Goal: Task Accomplishment & Management: Manage account settings

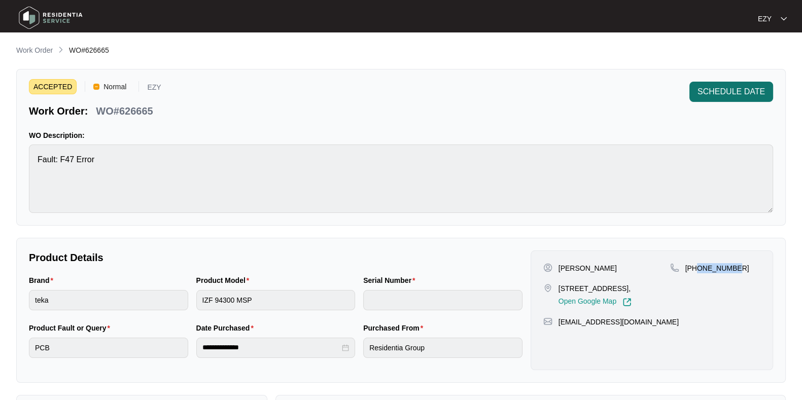
click at [722, 93] on span "SCHEDULE DATE" at bounding box center [731, 92] width 67 height 12
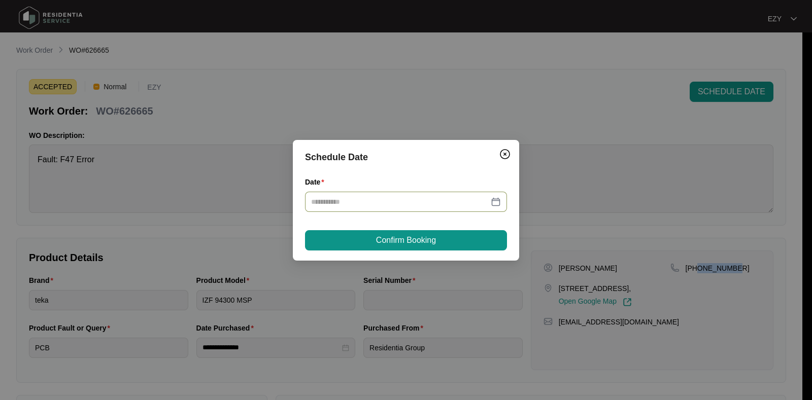
click at [388, 209] on div at bounding box center [406, 202] width 202 height 20
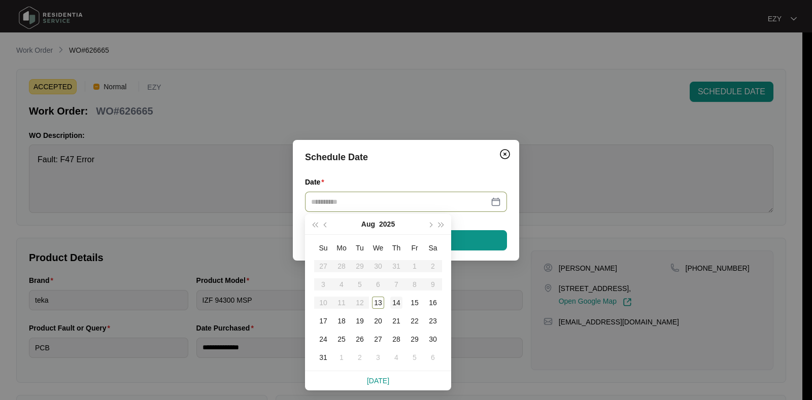
type input "**********"
click at [401, 301] on div "14" at bounding box center [396, 303] width 12 height 12
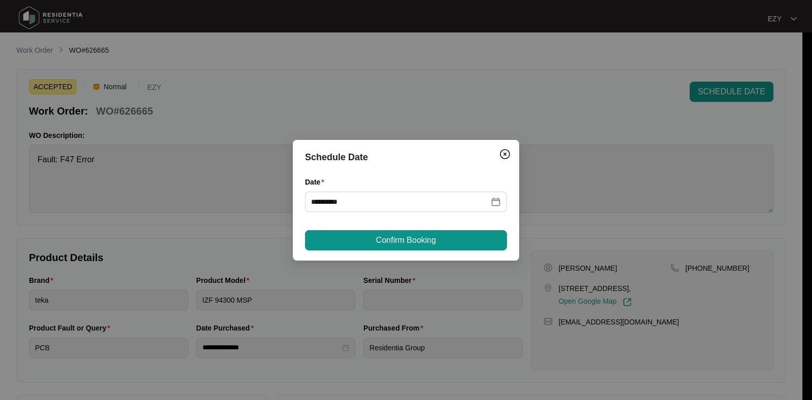
click at [393, 251] on div "**********" at bounding box center [406, 200] width 226 height 121
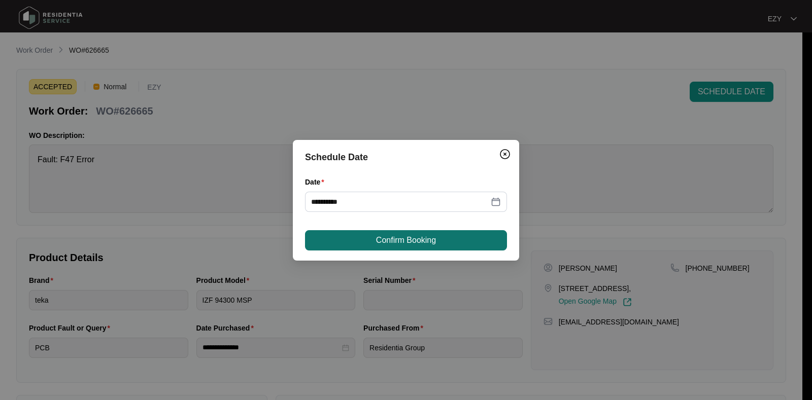
click at [388, 247] on button "Confirm Booking" at bounding box center [406, 240] width 202 height 20
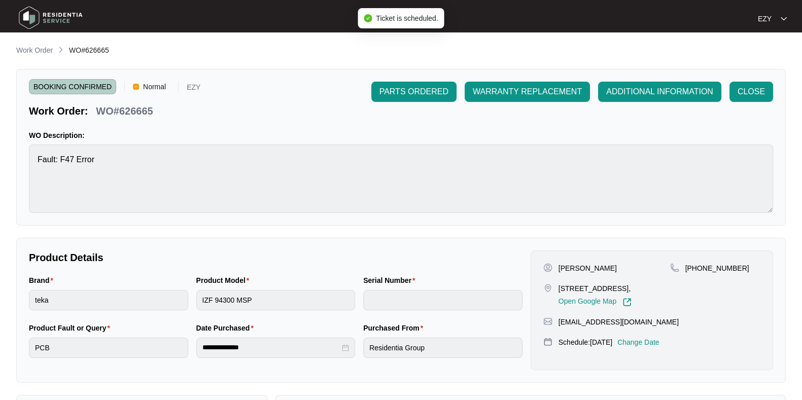
click at [32, 41] on main "**********" at bounding box center [401, 336] width 802 height 673
click at [41, 52] on p "Work Order" at bounding box center [34, 50] width 37 height 10
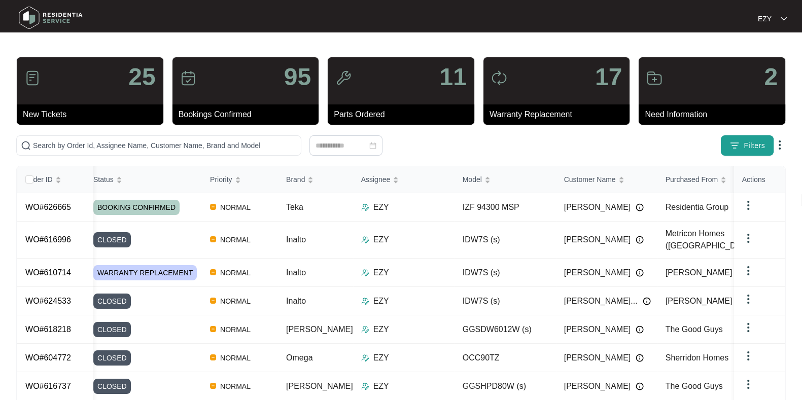
click at [749, 147] on span "Filters" at bounding box center [754, 146] width 21 height 11
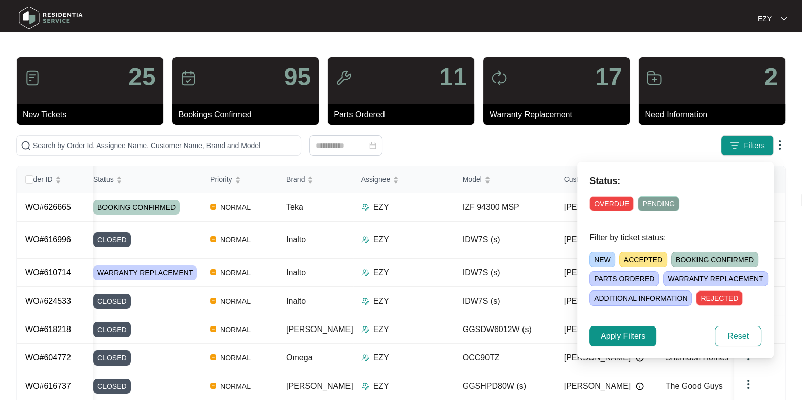
click at [649, 260] on span "ACCEPTED" at bounding box center [644, 259] width 48 height 15
click at [624, 339] on span "Apply Filters" at bounding box center [623, 336] width 45 height 12
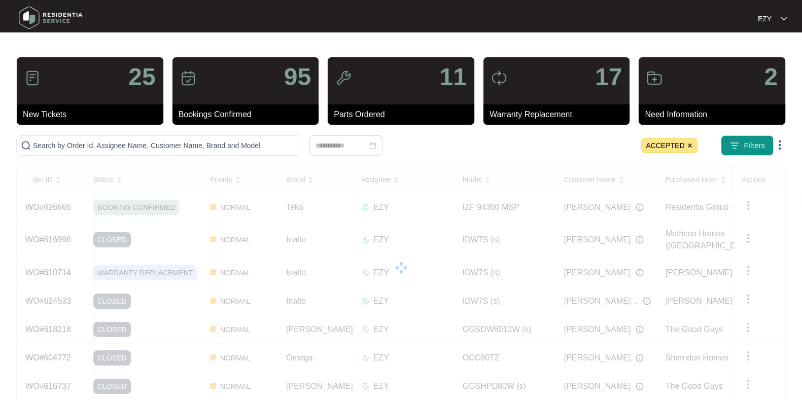
scroll to position [0, 91]
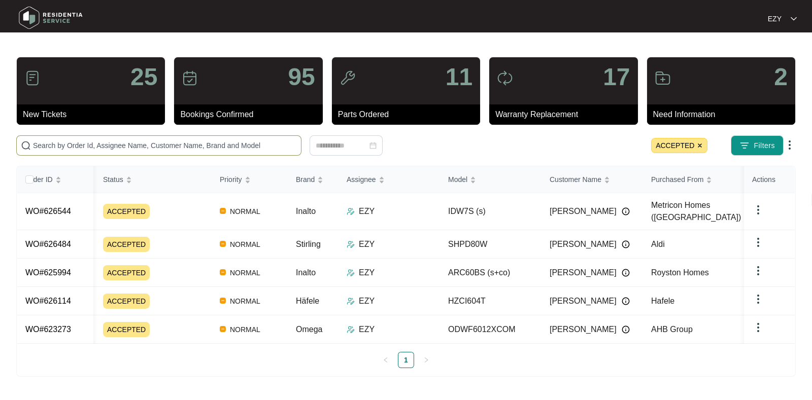
click at [144, 144] on input "text" at bounding box center [165, 145] width 264 height 11
click at [698, 146] on img at bounding box center [700, 146] width 6 height 6
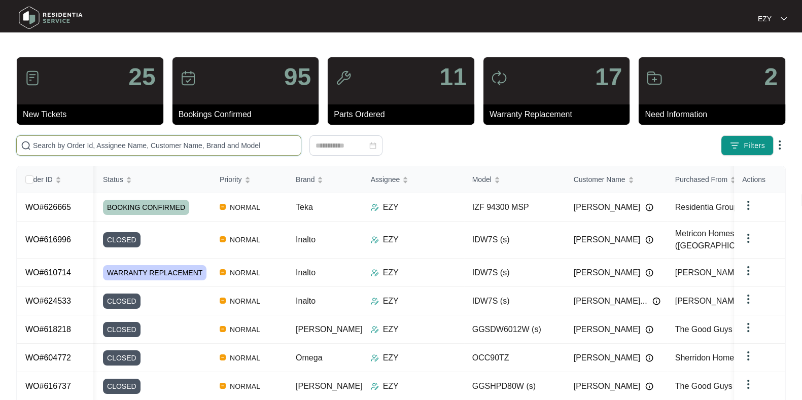
click at [256, 144] on input "text" at bounding box center [165, 145] width 264 height 11
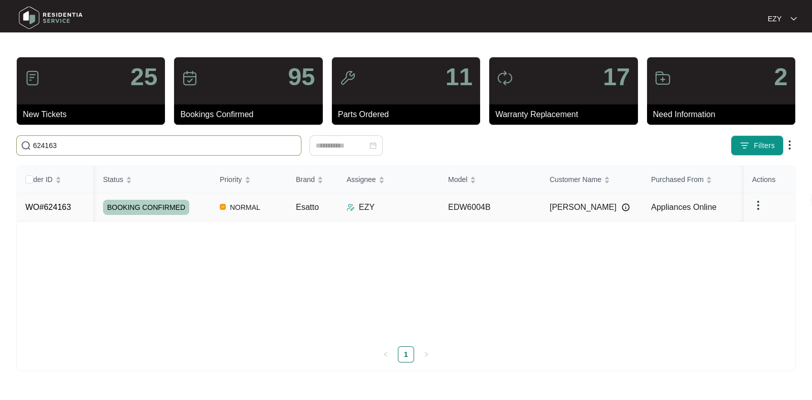
type input "624163"
click at [422, 207] on div "EZY" at bounding box center [393, 207] width 93 height 12
click at [58, 209] on link "WO#624163" at bounding box center [48, 207] width 46 height 9
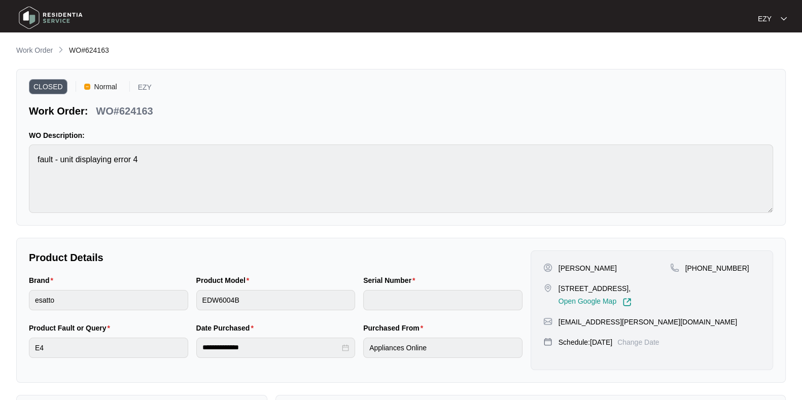
click at [128, 112] on p "WO#624163" at bounding box center [124, 111] width 57 height 14
copy p "624163"
click at [216, 116] on div "CLOSED Normal EZY Work Order: WO#624163" at bounding box center [401, 100] width 745 height 37
click at [27, 50] on p "Work Order" at bounding box center [34, 50] width 37 height 10
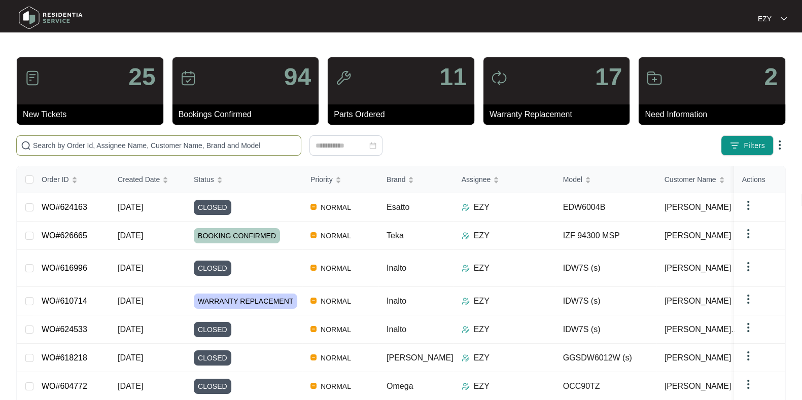
click at [188, 147] on input "text" at bounding box center [165, 145] width 264 height 11
paste input "624163"
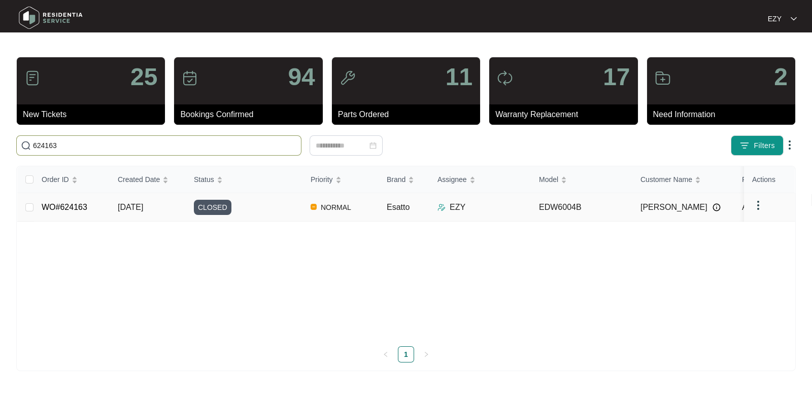
type input "624163"
click at [273, 203] on div "CLOSED" at bounding box center [248, 207] width 109 height 15
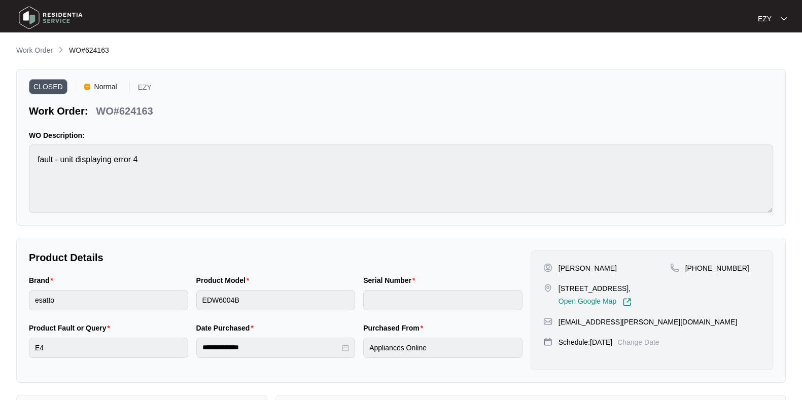
type input "25015055050100019"
type input "Drain Pump"
click at [42, 49] on p "Work Order" at bounding box center [34, 50] width 37 height 10
